Goal: Information Seeking & Learning: Compare options

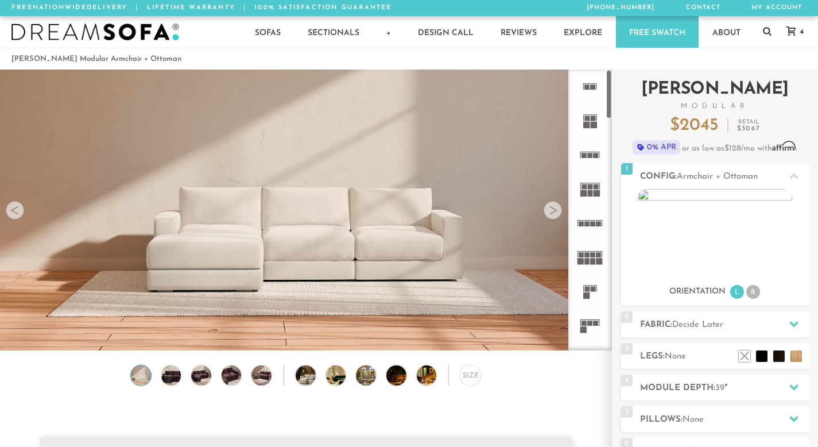
click at [652, 98] on h2 "[PERSON_NAME] Modular" at bounding box center [715, 95] width 188 height 29
click at [597, 319] on icon at bounding box center [590, 325] width 34 height 34
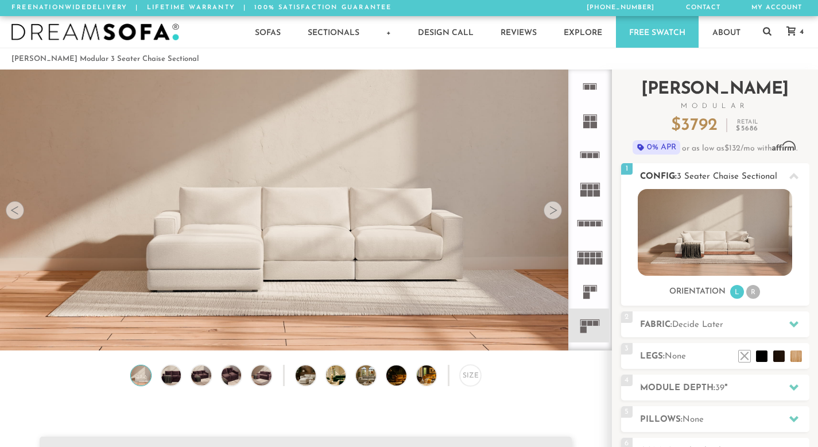
click at [748, 290] on li "R" at bounding box center [754, 292] width 14 height 14
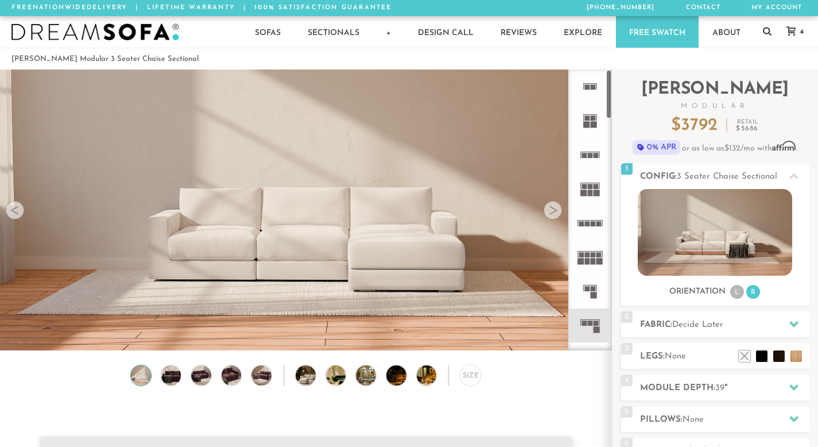
click at [588, 229] on icon at bounding box center [590, 223] width 34 height 34
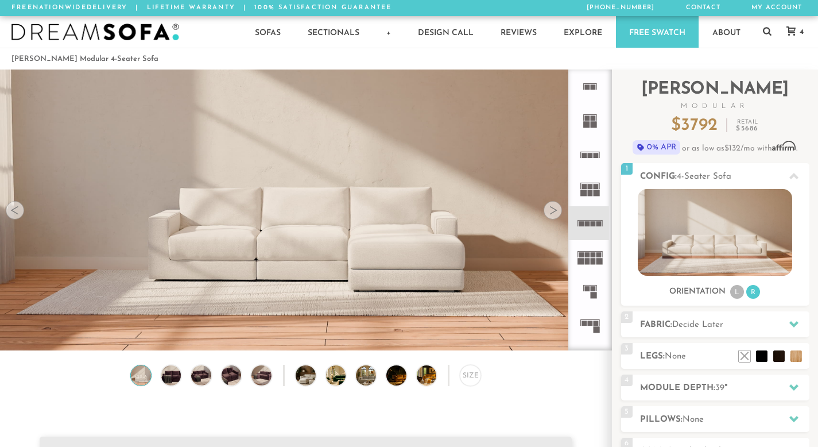
click at [591, 315] on icon at bounding box center [590, 325] width 34 height 34
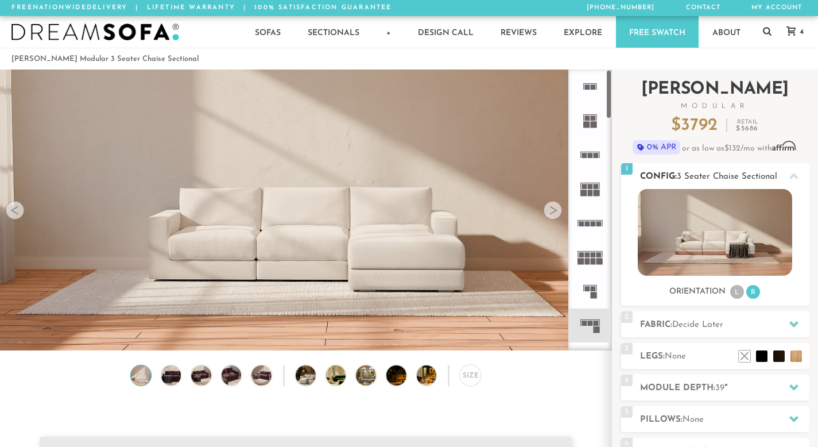
click at [737, 289] on li "L" at bounding box center [738, 292] width 14 height 14
